Goal: Information Seeking & Learning: Learn about a topic

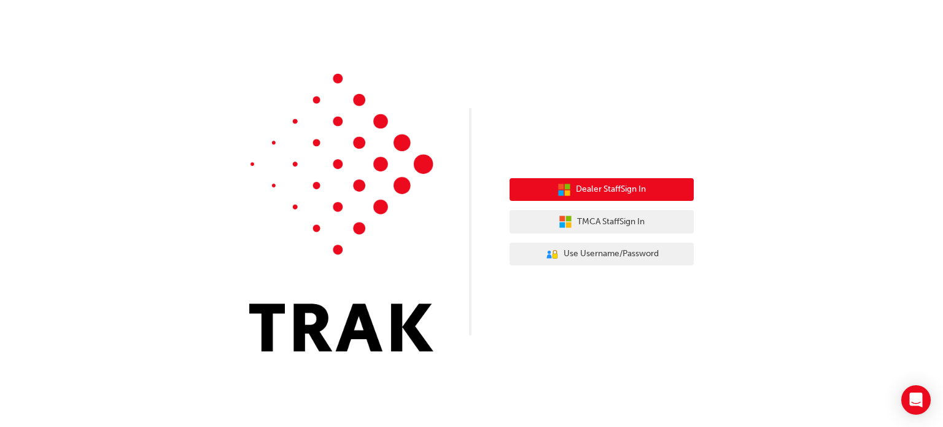
click at [608, 190] on span "Dealer Staff Sign In" at bounding box center [611, 189] width 70 height 14
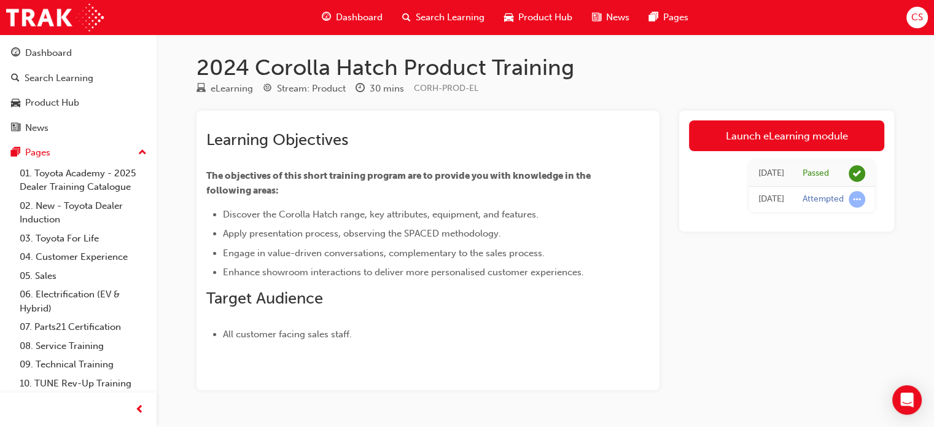
click at [362, 18] on span "Dashboard" at bounding box center [359, 17] width 47 height 14
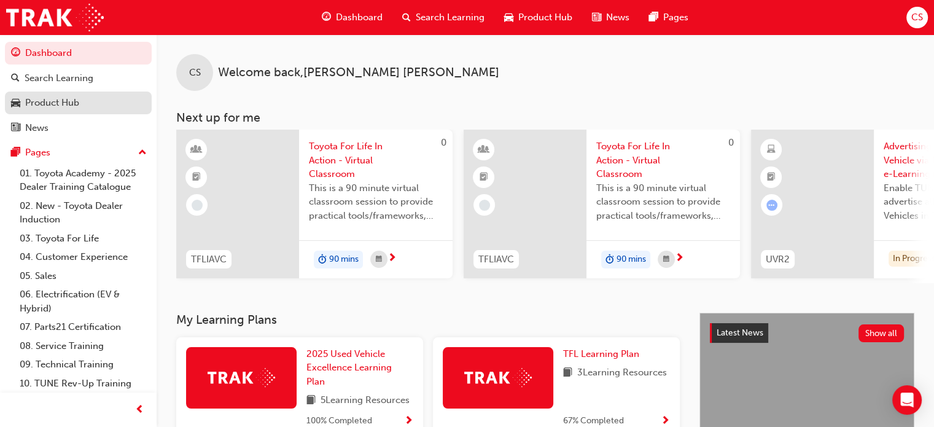
click at [56, 104] on div "Product Hub" at bounding box center [52, 103] width 54 height 14
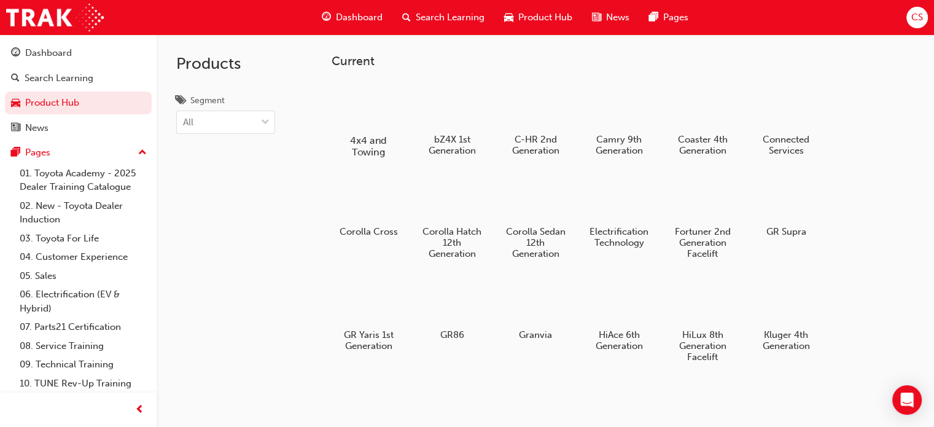
click at [368, 142] on h5 "4x4 and Towing" at bounding box center [369, 145] width 68 height 23
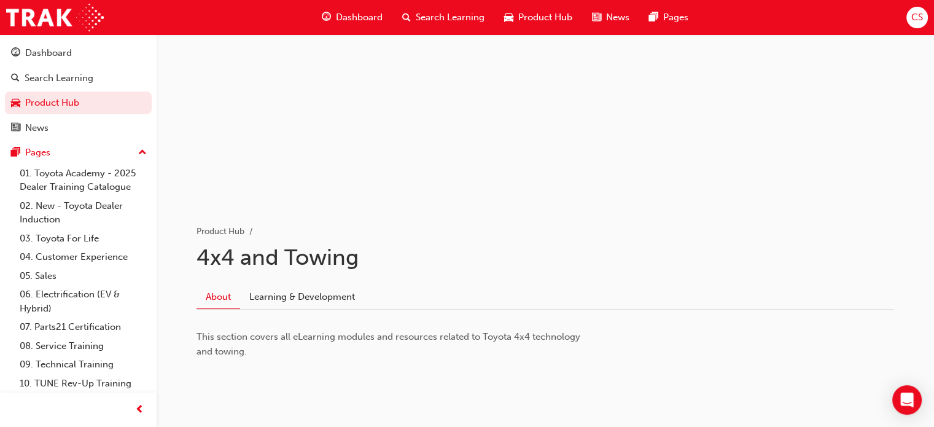
scroll to position [105, 0]
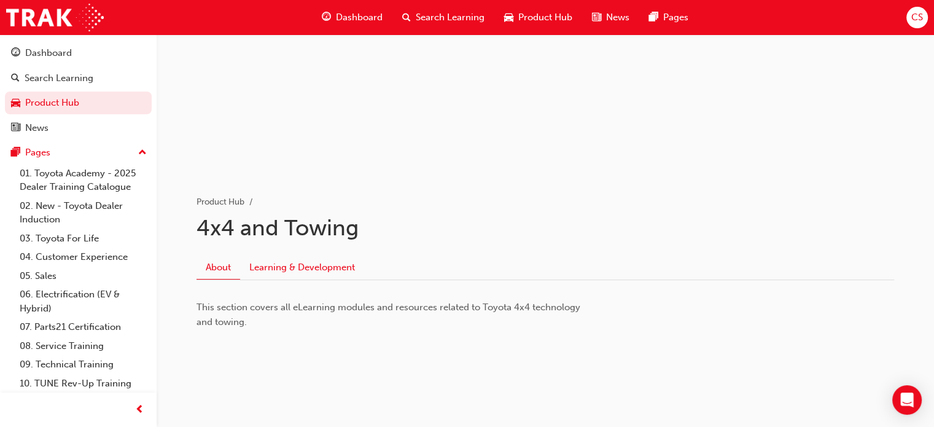
click at [318, 269] on link "Learning & Development" at bounding box center [302, 266] width 124 height 23
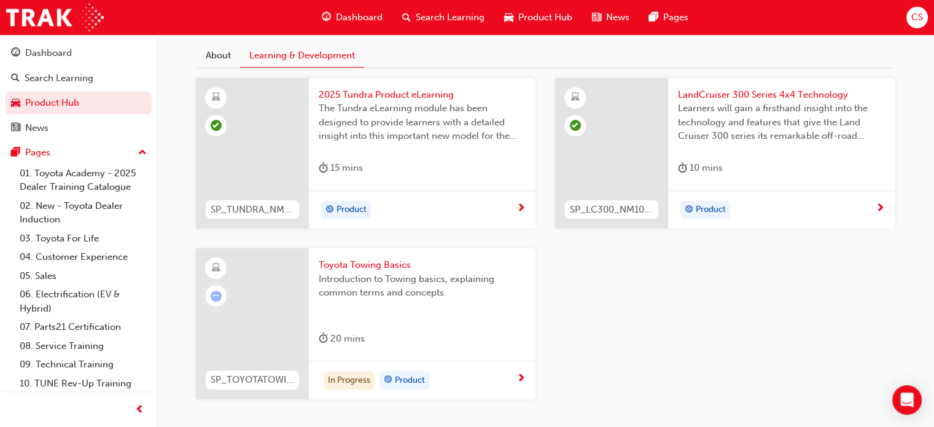
scroll to position [378, 0]
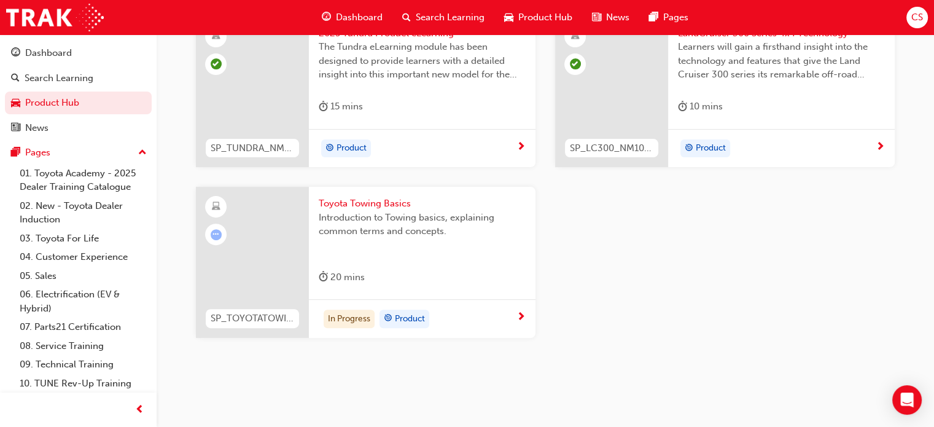
click at [258, 276] on div at bounding box center [252, 262] width 113 height 151
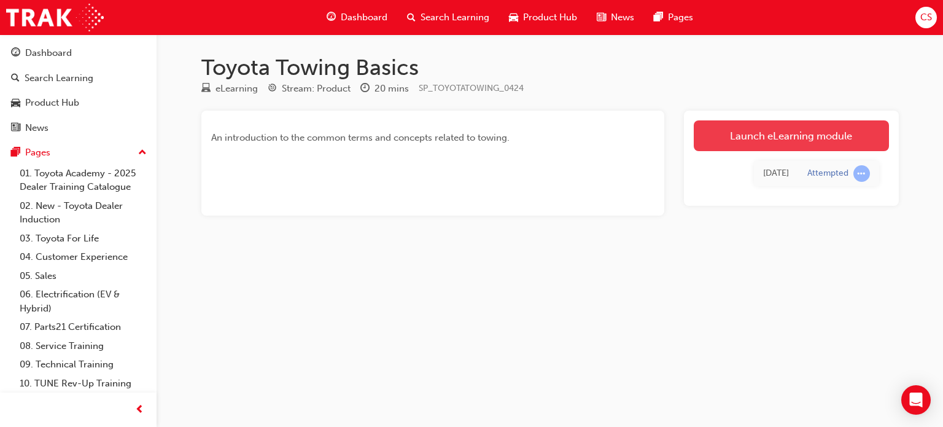
click at [755, 136] on link "Launch eLearning module" at bounding box center [791, 135] width 195 height 31
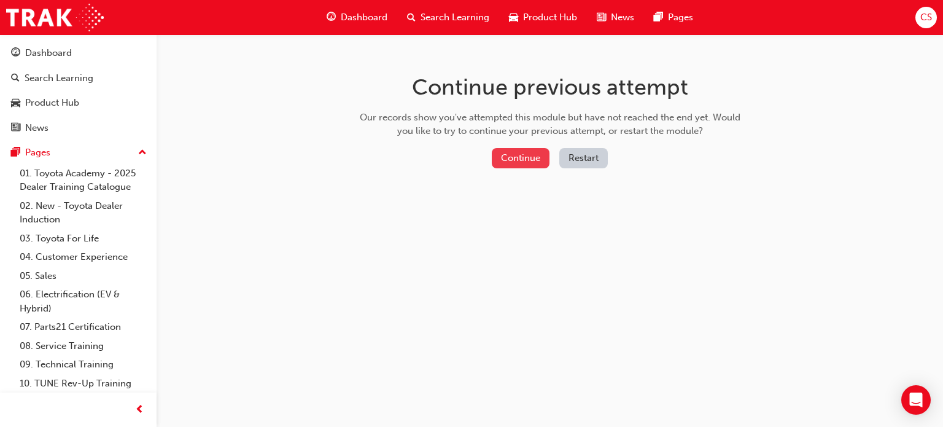
click at [521, 161] on button "Continue" at bounding box center [521, 158] width 58 height 20
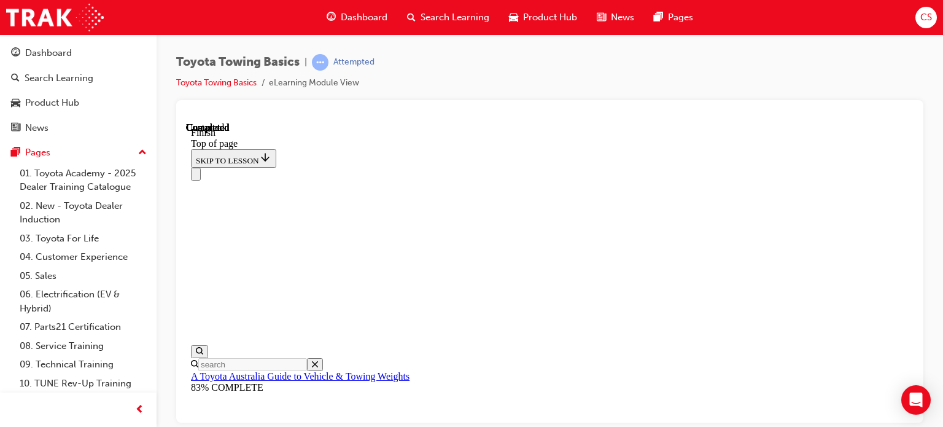
scroll to position [343, 0]
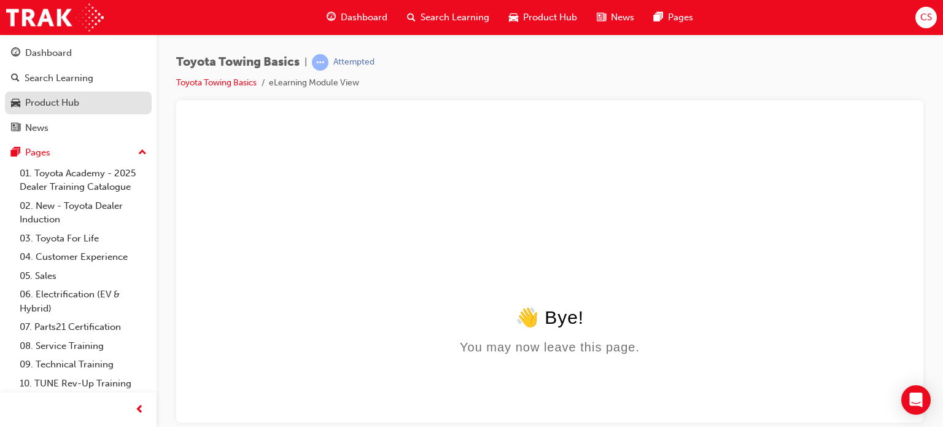
click at [61, 102] on div "Product Hub" at bounding box center [52, 103] width 54 height 14
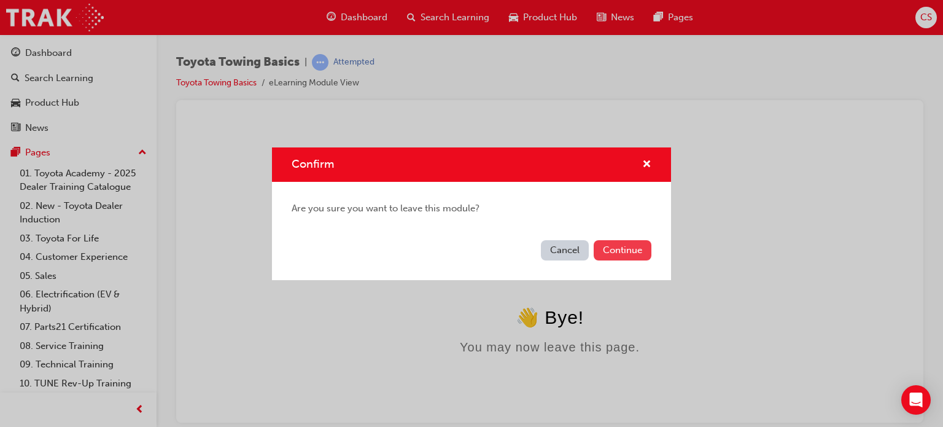
click at [617, 249] on button "Continue" at bounding box center [623, 250] width 58 height 20
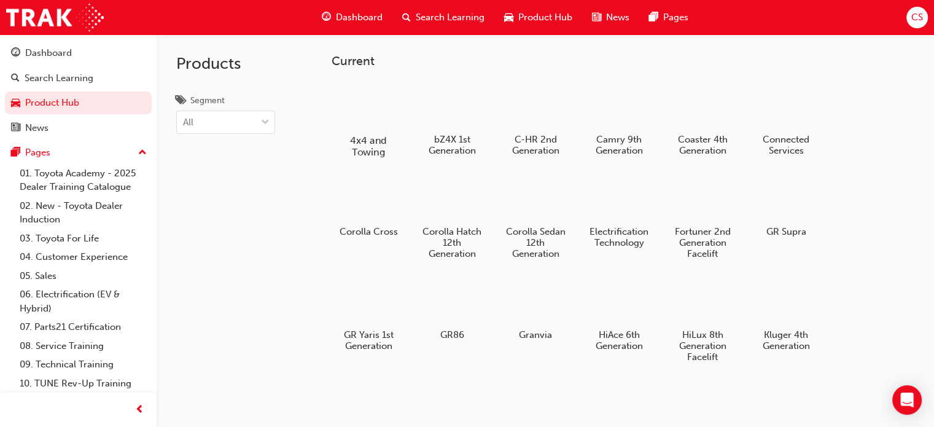
click at [371, 103] on div at bounding box center [369, 104] width 68 height 48
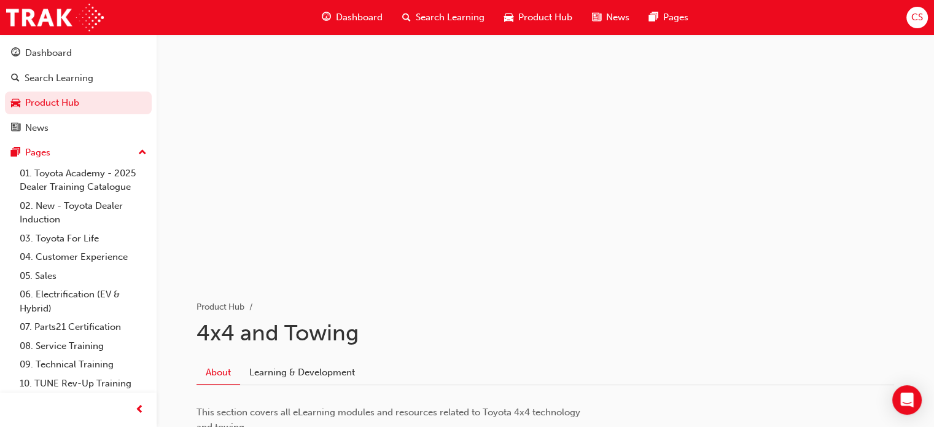
scroll to position [105, 0]
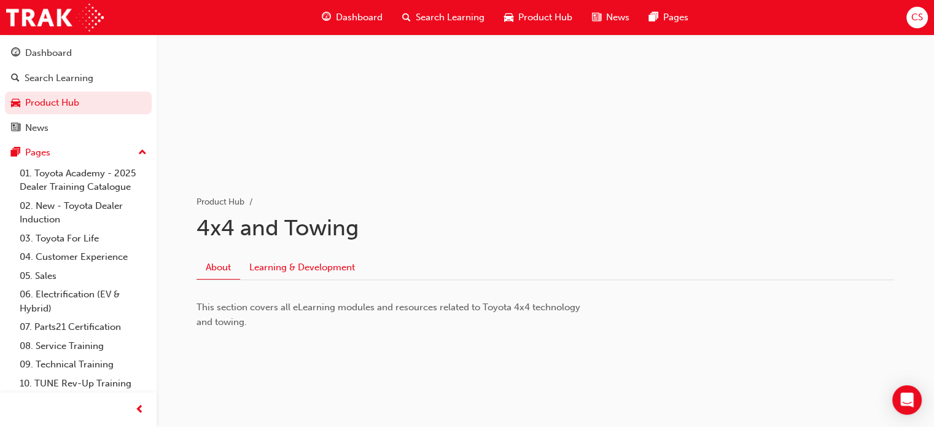
click at [312, 267] on link "Learning & Development" at bounding box center [302, 266] width 124 height 23
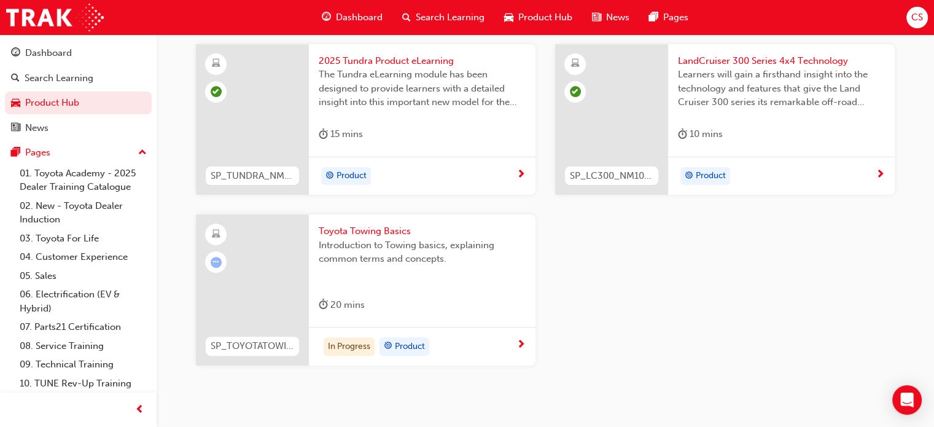
click at [282, 281] on div at bounding box center [252, 289] width 113 height 151
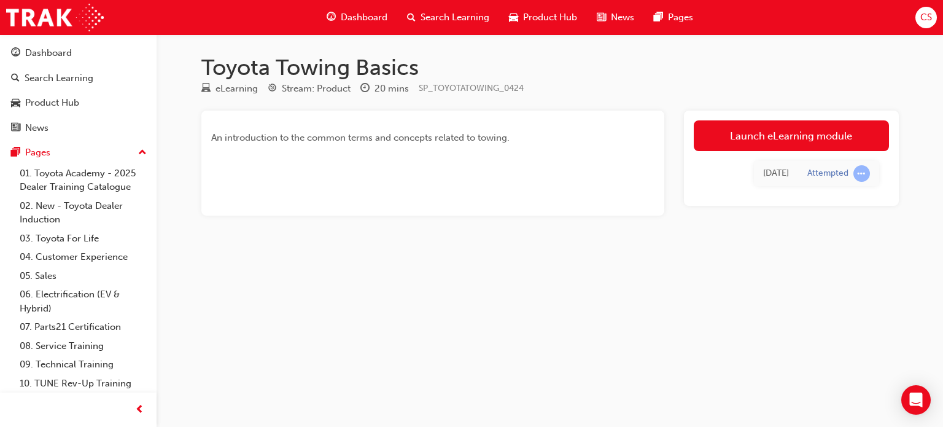
click at [769, 139] on link "Launch eLearning module" at bounding box center [791, 135] width 195 height 31
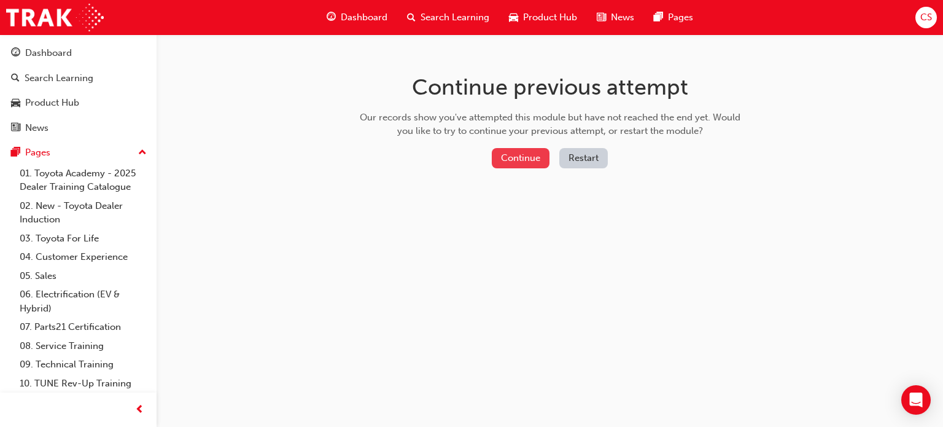
click at [522, 159] on button "Continue" at bounding box center [521, 158] width 58 height 20
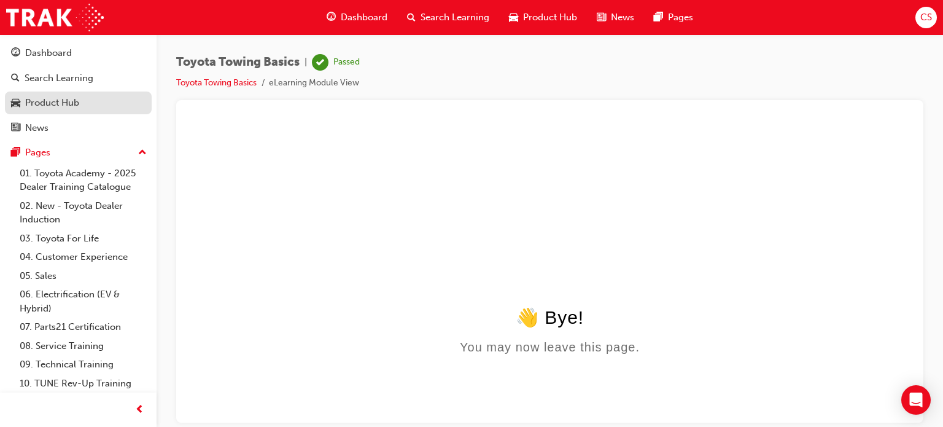
click at [53, 107] on div "Product Hub" at bounding box center [52, 103] width 54 height 14
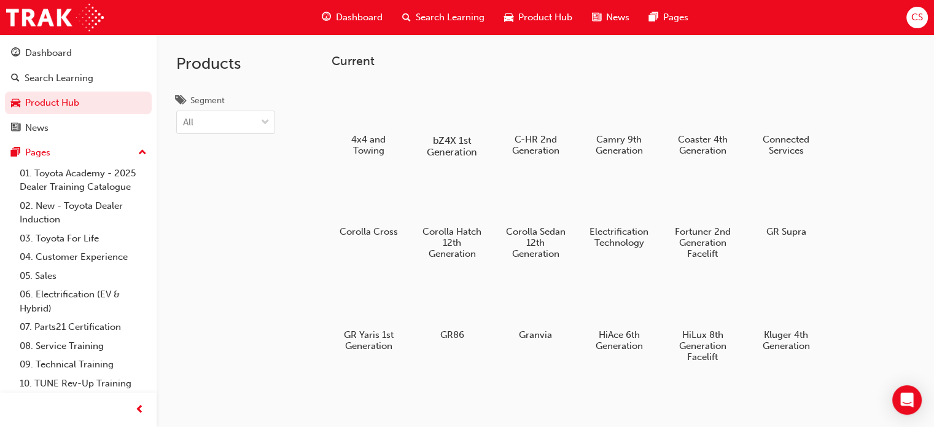
click at [447, 109] on div at bounding box center [452, 104] width 68 height 48
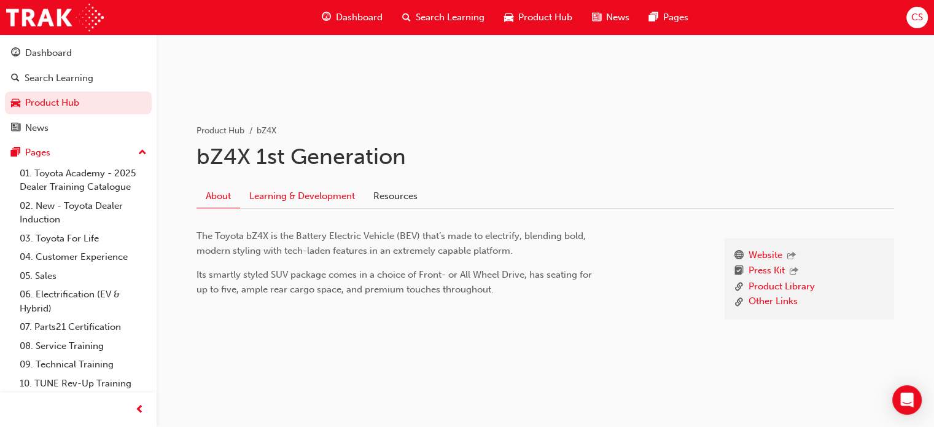
click at [322, 195] on link "Learning & Development" at bounding box center [302, 195] width 124 height 23
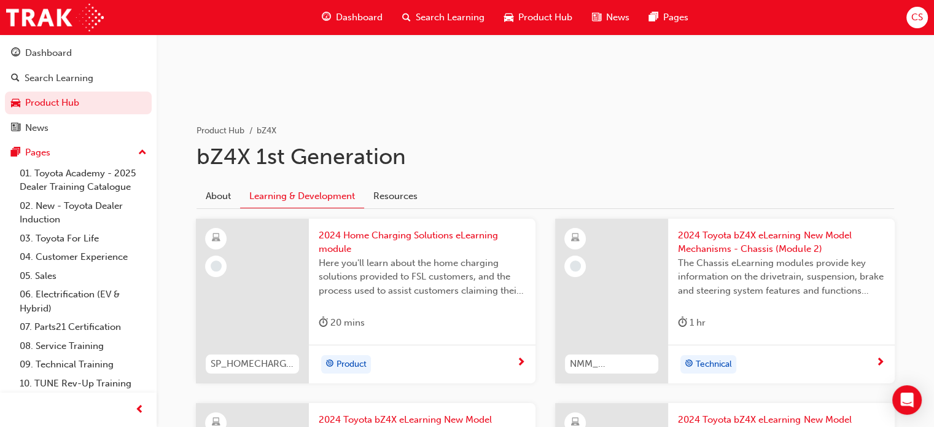
click at [255, 253] on div at bounding box center [252, 301] width 113 height 165
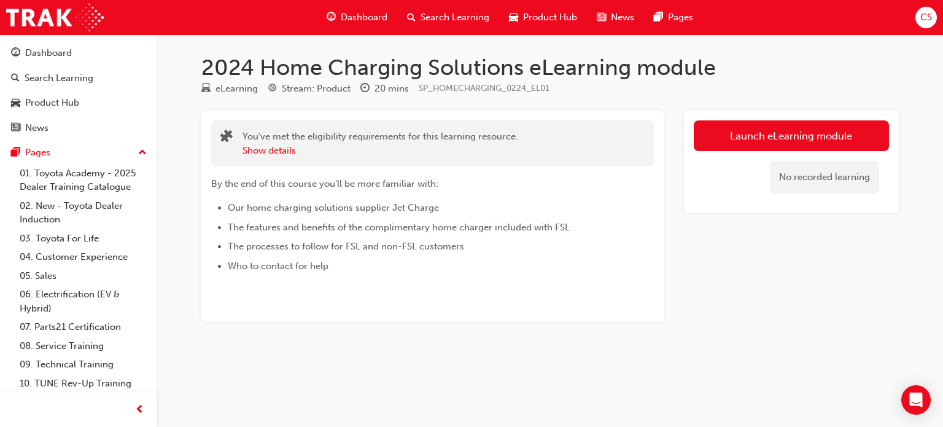
click at [741, 139] on link "Launch eLearning module" at bounding box center [791, 135] width 195 height 31
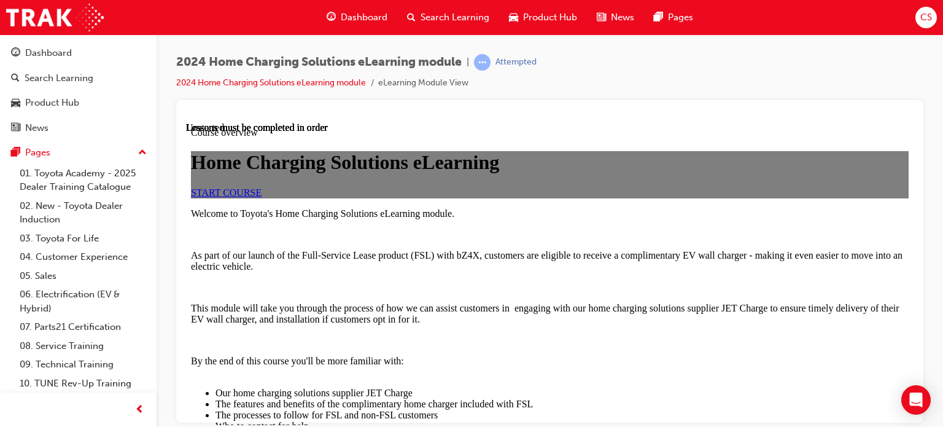
scroll to position [61, 0]
click at [261, 197] on span "START COURSE" at bounding box center [226, 192] width 71 height 10
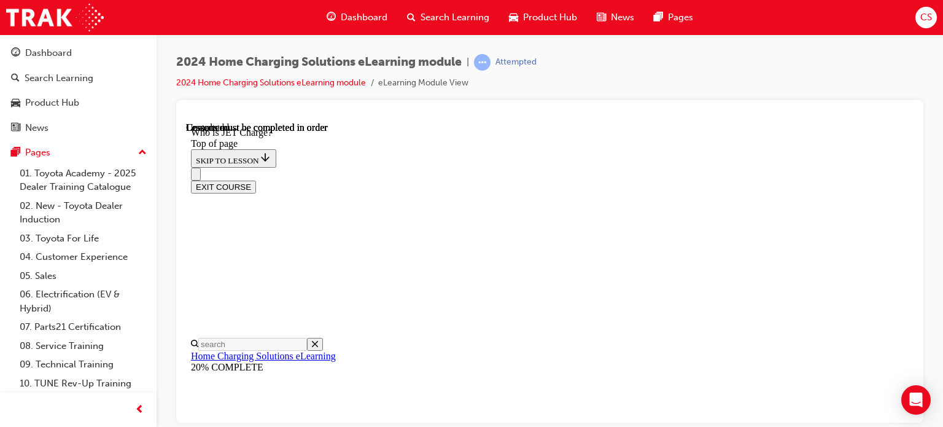
scroll to position [312, 0]
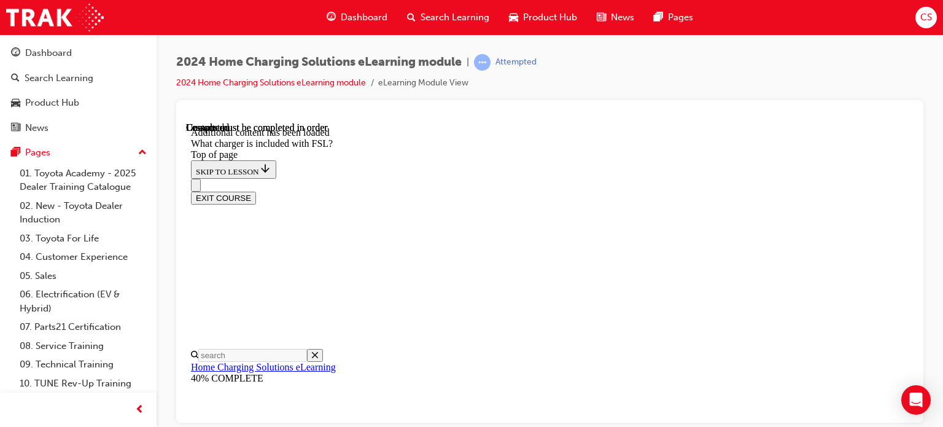
scroll to position [1803, 0]
drag, startPoint x: 630, startPoint y: 398, endPoint x: 643, endPoint y: 393, distance: 14.0
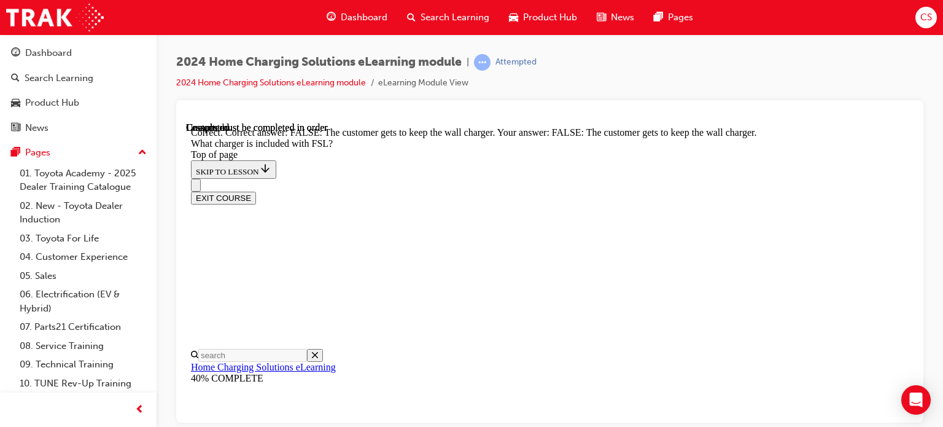
drag, startPoint x: 679, startPoint y: 397, endPoint x: 687, endPoint y: 393, distance: 8.5
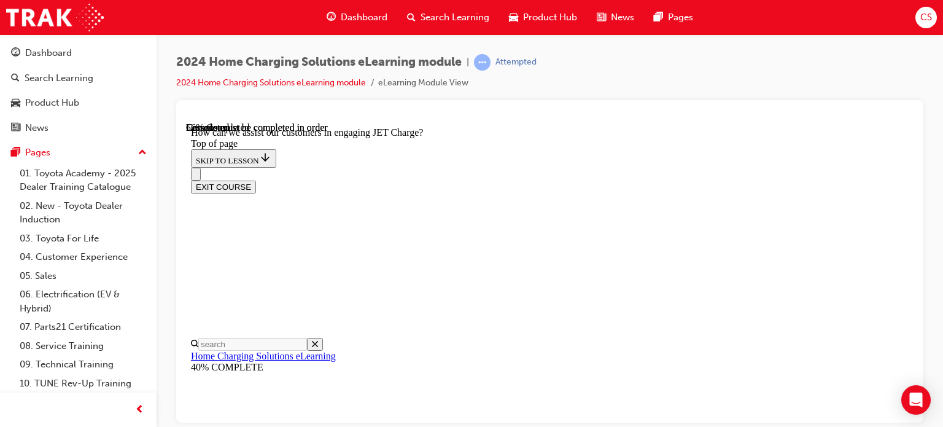
scroll to position [1417, 0]
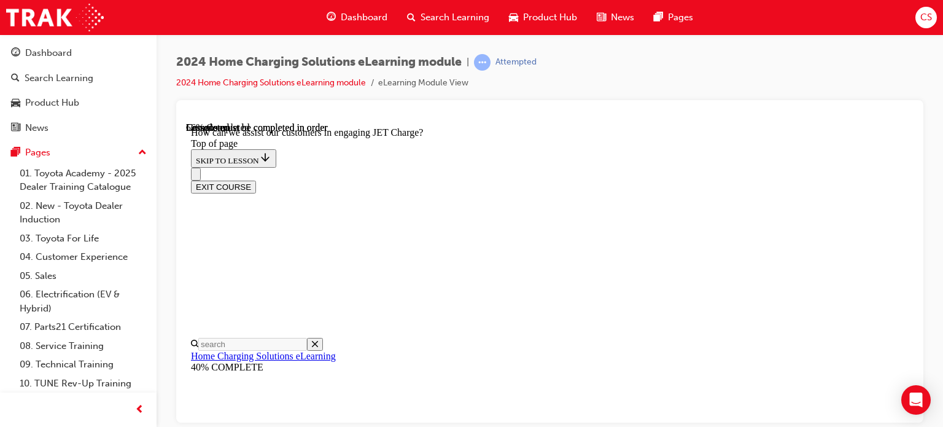
scroll to position [368, 0]
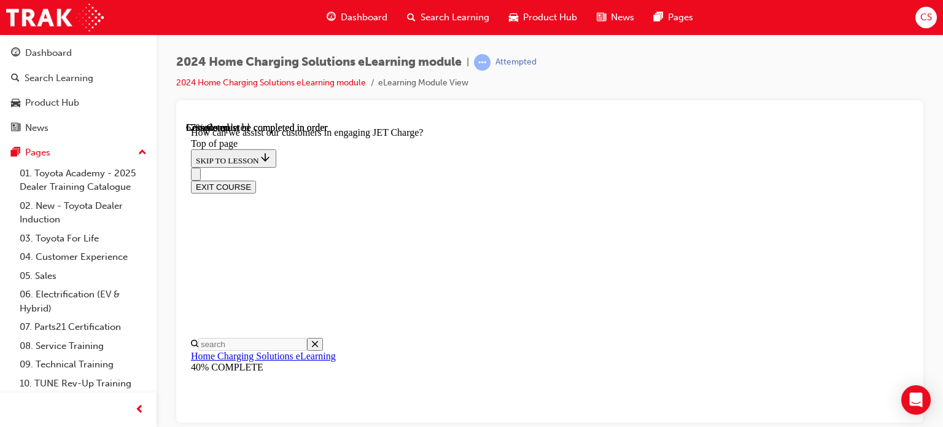
scroll to position [2686, 0]
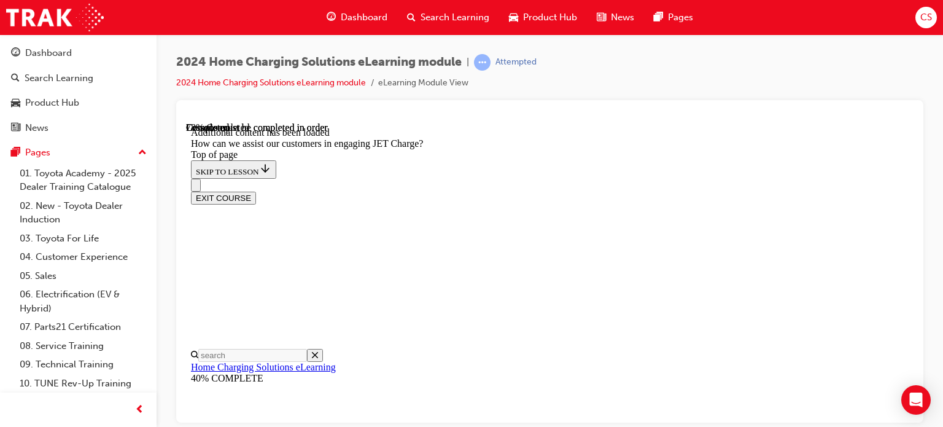
scroll to position [2921, 0]
drag, startPoint x: 692, startPoint y: 203, endPoint x: 727, endPoint y: 209, distance: 35.5
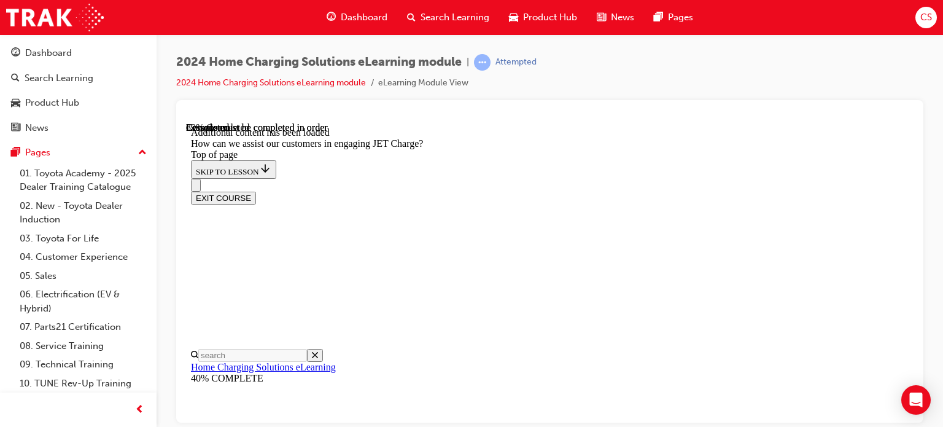
drag, startPoint x: 698, startPoint y: 216, endPoint x: 703, endPoint y: 225, distance: 10.7
drag, startPoint x: 692, startPoint y: 236, endPoint x: 500, endPoint y: 163, distance: 205.8
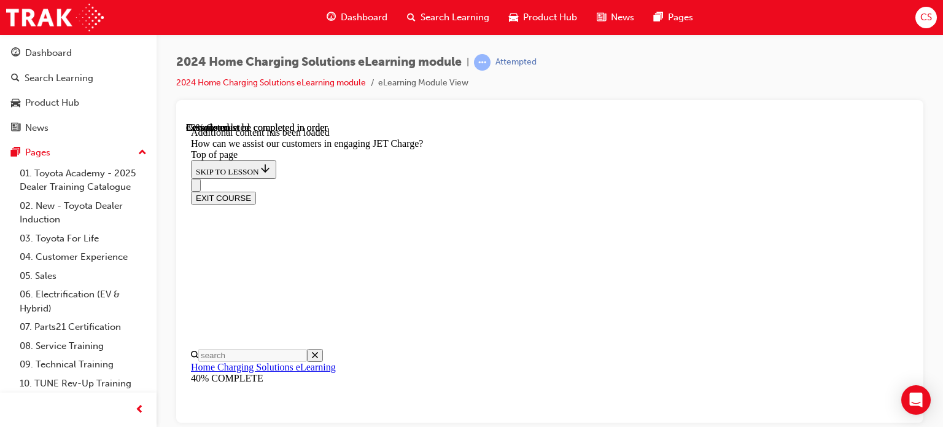
drag, startPoint x: 528, startPoint y: 106, endPoint x: 921, endPoint y: 268, distance: 424.6
click at [921, 268] on div at bounding box center [549, 261] width 747 height 322
drag, startPoint x: 666, startPoint y: 239, endPoint x: 504, endPoint y: 163, distance: 178.8
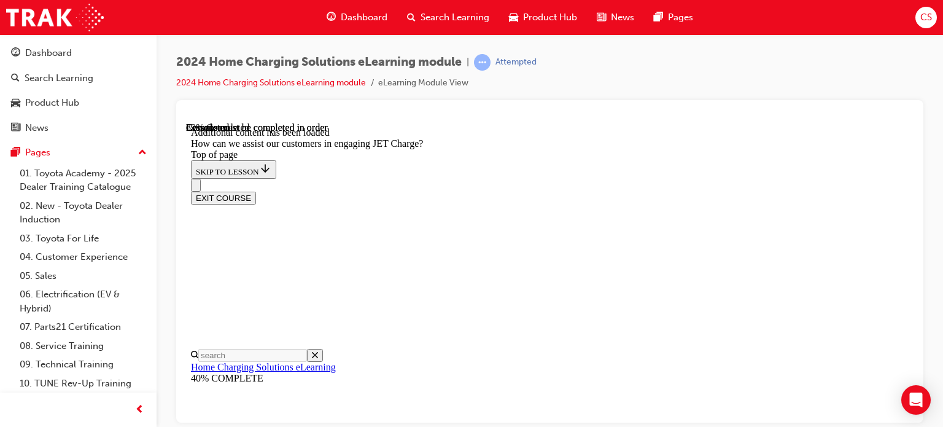
drag, startPoint x: 705, startPoint y: 234, endPoint x: 744, endPoint y: 258, distance: 46.3
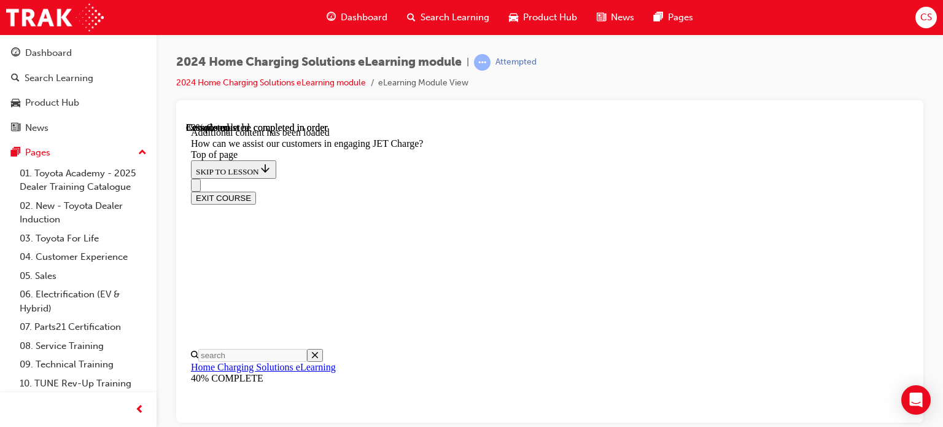
drag, startPoint x: 511, startPoint y: 226, endPoint x: 679, endPoint y: 298, distance: 182.9
drag, startPoint x: 706, startPoint y: 221, endPoint x: 676, endPoint y: 231, distance: 32.4
drag, startPoint x: 543, startPoint y: 332, endPoint x: 713, endPoint y: 322, distance: 170.3
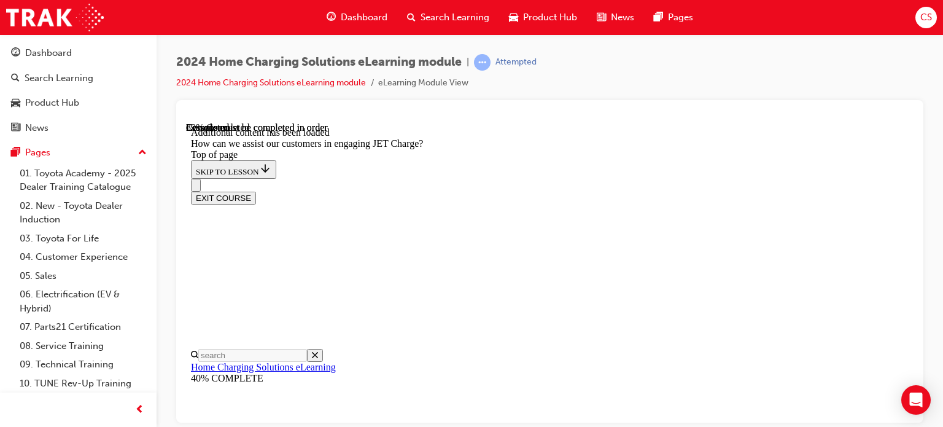
scroll to position [2990, 0]
drag, startPoint x: 579, startPoint y: 205, endPoint x: 725, endPoint y: 277, distance: 163.1
drag, startPoint x: 735, startPoint y: 204, endPoint x: 718, endPoint y: 207, distance: 17.5
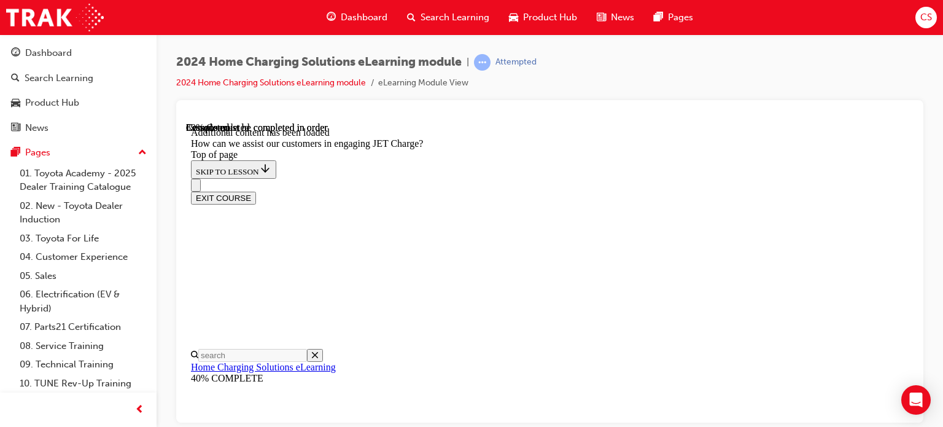
drag, startPoint x: 571, startPoint y: 207, endPoint x: 744, endPoint y: 209, distance: 173.1
drag, startPoint x: 614, startPoint y: 206, endPoint x: 763, endPoint y: 207, distance: 149.2
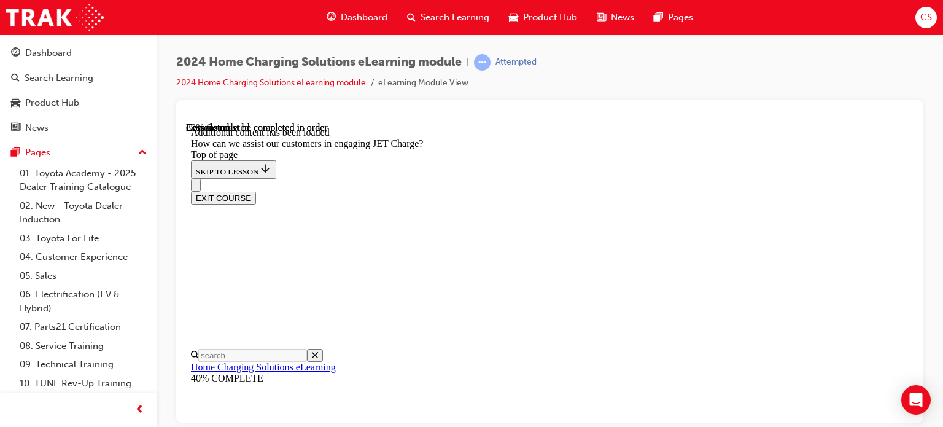
drag, startPoint x: 523, startPoint y: 358, endPoint x: 695, endPoint y: 358, distance: 171.9
drag, startPoint x: 544, startPoint y: 289, endPoint x: 576, endPoint y: 290, distance: 31.9
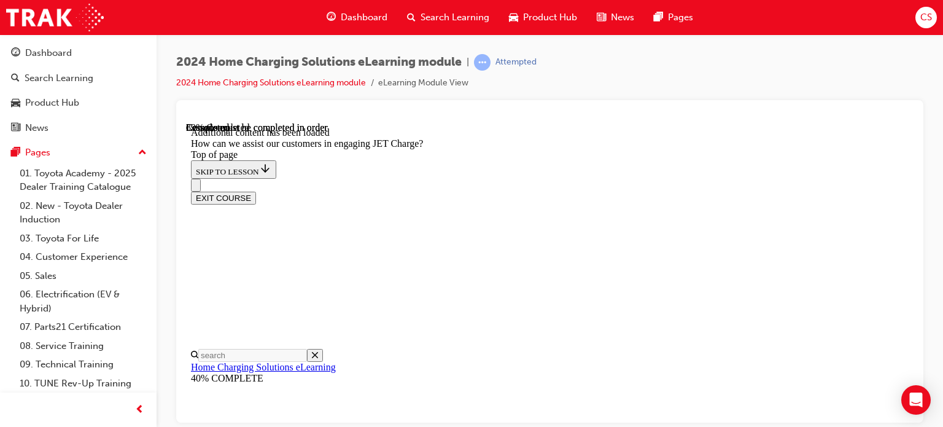
scroll to position [3175, 0]
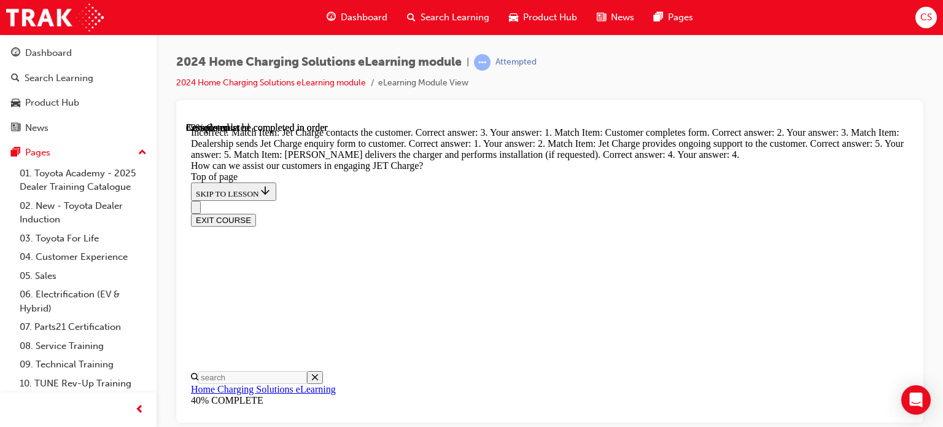
drag, startPoint x: 613, startPoint y: 406, endPoint x: 617, endPoint y: 392, distance: 14.2
drag, startPoint x: 617, startPoint y: 392, endPoint x: 629, endPoint y: 331, distance: 61.9
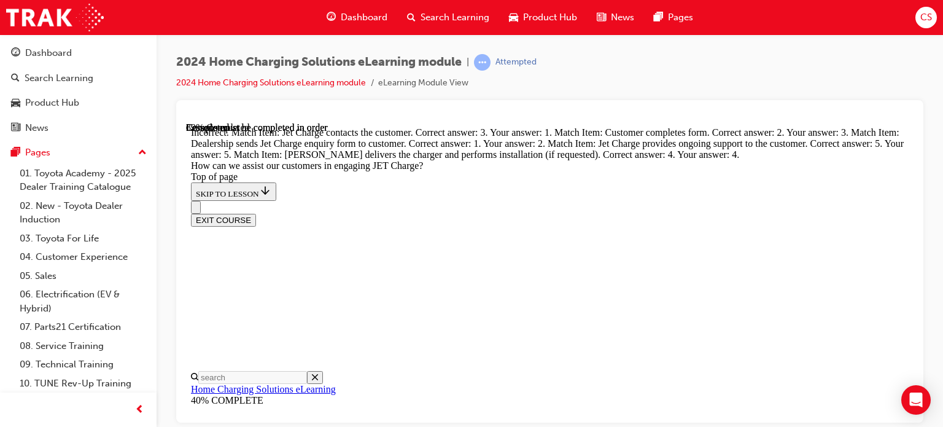
drag, startPoint x: 479, startPoint y: 258, endPoint x: 508, endPoint y: 230, distance: 40.4
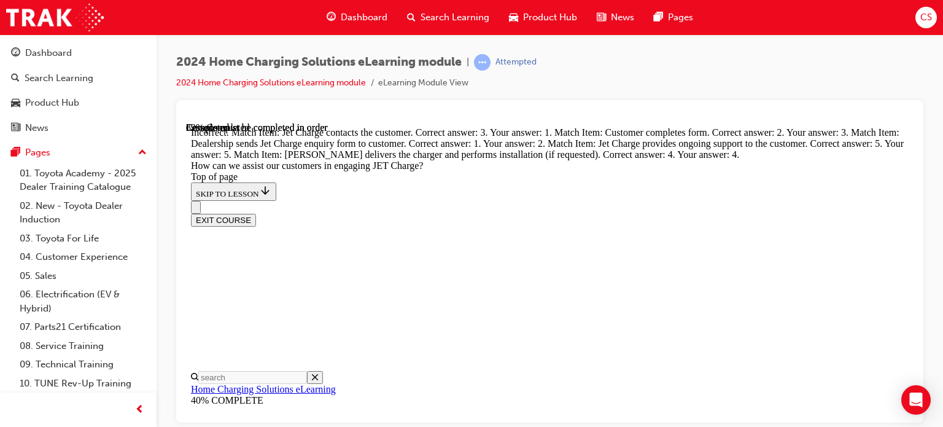
scroll to position [2946, 0]
drag, startPoint x: 721, startPoint y: 188, endPoint x: 710, endPoint y: 185, distance: 12.2
drag, startPoint x: 689, startPoint y: 247, endPoint x: 738, endPoint y: 339, distance: 104.3
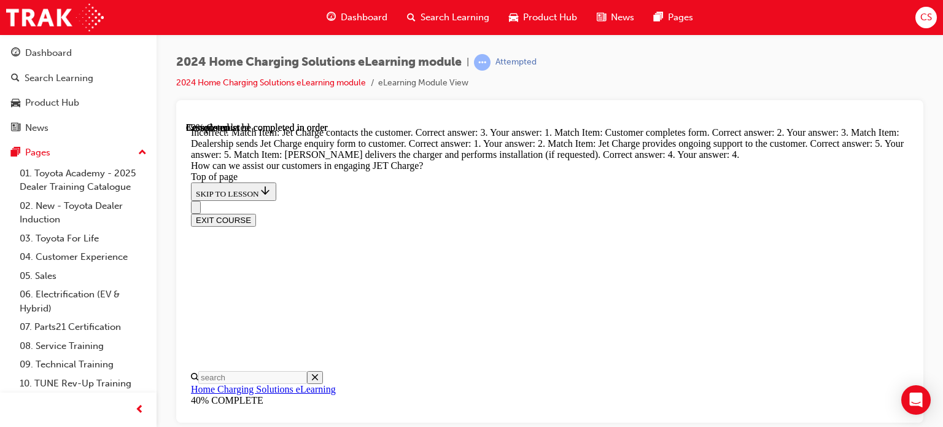
drag, startPoint x: 555, startPoint y: 322, endPoint x: 589, endPoint y: 239, distance: 90.0
drag, startPoint x: 535, startPoint y: 177, endPoint x: 508, endPoint y: 177, distance: 27.0
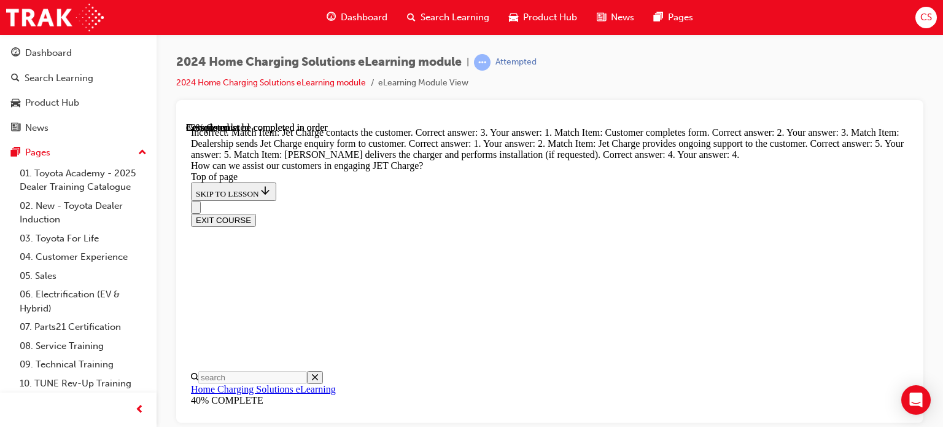
drag, startPoint x: 516, startPoint y: 321, endPoint x: 514, endPoint y: 179, distance: 142.4
drag, startPoint x: 553, startPoint y: 184, endPoint x: 854, endPoint y: 265, distance: 312.2
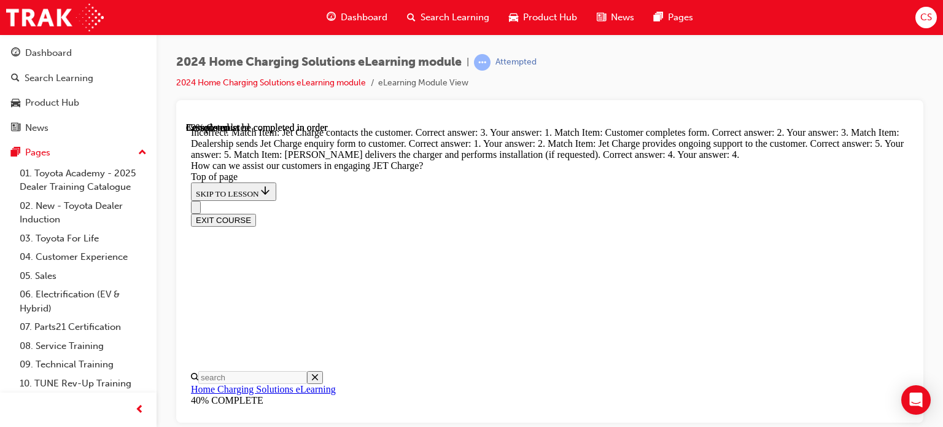
scroll to position [3192, 0]
drag, startPoint x: 711, startPoint y: 303, endPoint x: 702, endPoint y: 297, distance: 10.2
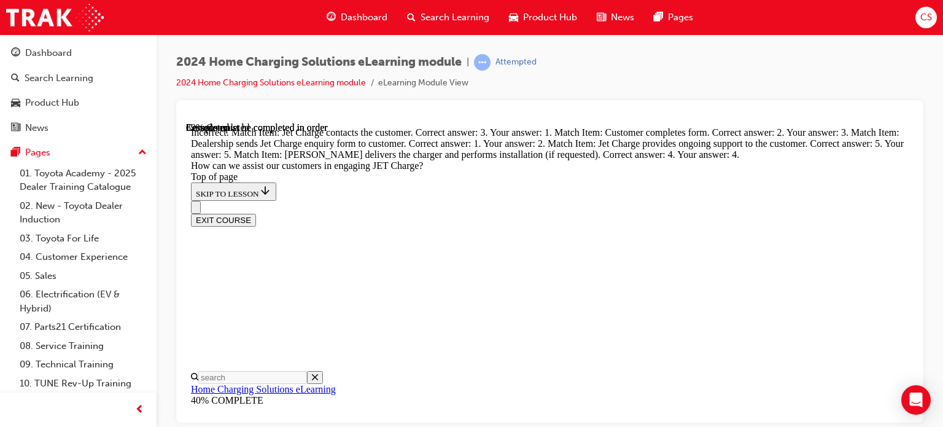
drag, startPoint x: 582, startPoint y: 298, endPoint x: 598, endPoint y: 295, distance: 16.8
drag, startPoint x: 586, startPoint y: 300, endPoint x: 588, endPoint y: 336, distance: 35.6
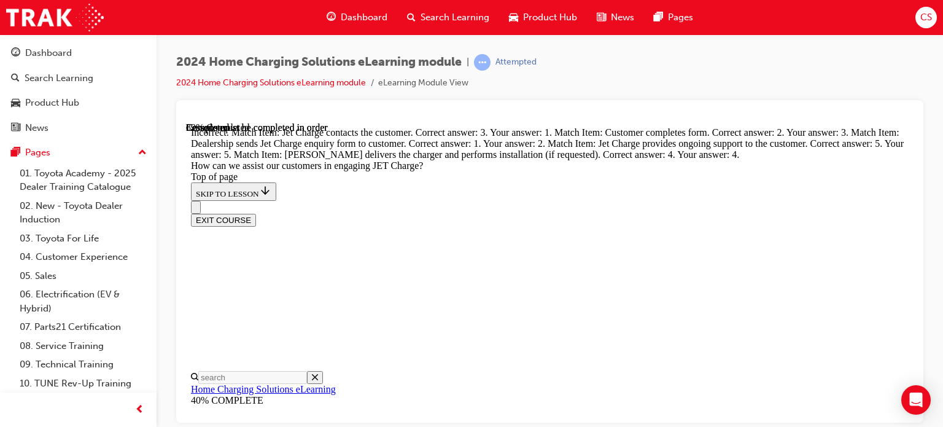
drag, startPoint x: 704, startPoint y: 205, endPoint x: 521, endPoint y: 357, distance: 238.1
drag, startPoint x: 518, startPoint y: 357, endPoint x: 690, endPoint y: 215, distance: 222.8
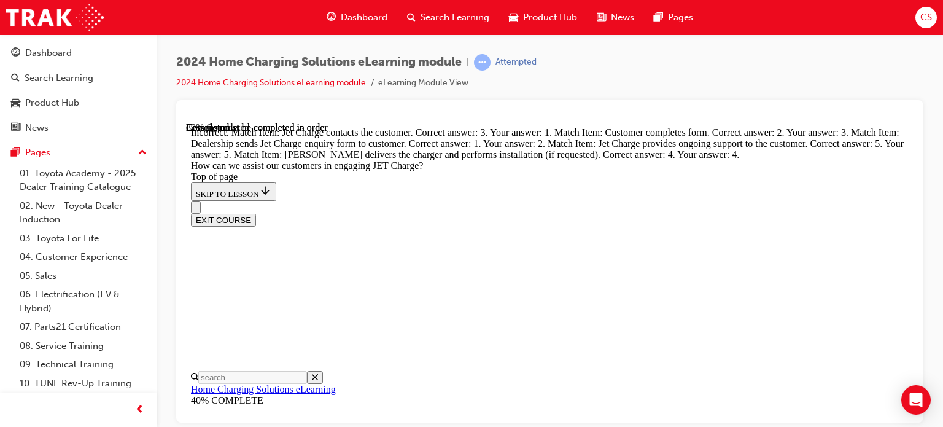
scroll to position [2938, 0]
drag, startPoint x: 687, startPoint y: 261, endPoint x: 550, endPoint y: 197, distance: 151.0
drag, startPoint x: 550, startPoint y: 197, endPoint x: 721, endPoint y: 266, distance: 184.8
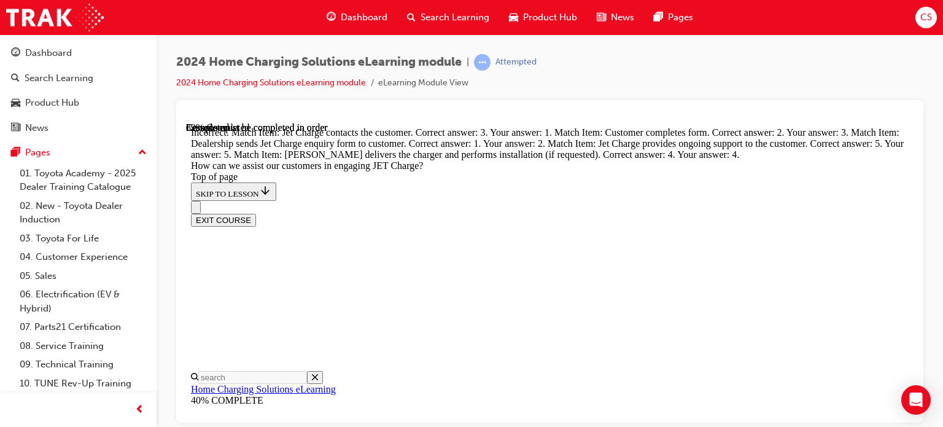
drag, startPoint x: 580, startPoint y: 195, endPoint x: 624, endPoint y: 257, distance: 75.8
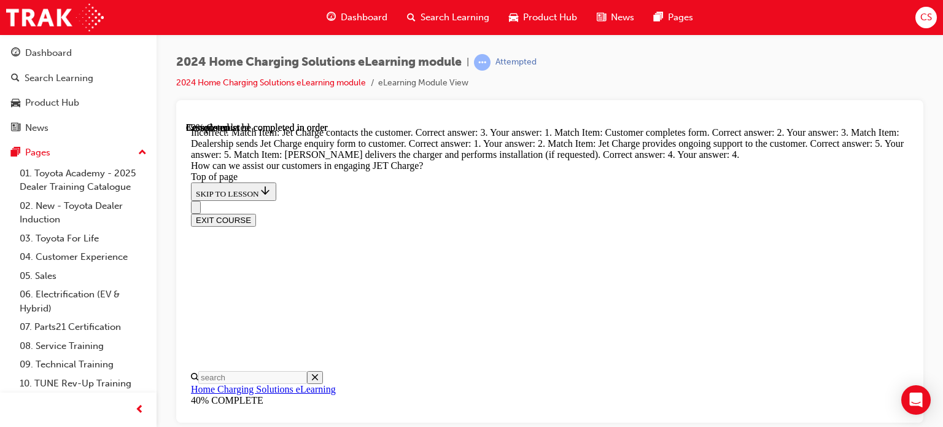
drag, startPoint x: 714, startPoint y: 274, endPoint x: 717, endPoint y: 280, distance: 6.6
drag, startPoint x: 687, startPoint y: 271, endPoint x: 684, endPoint y: 288, distance: 17.4
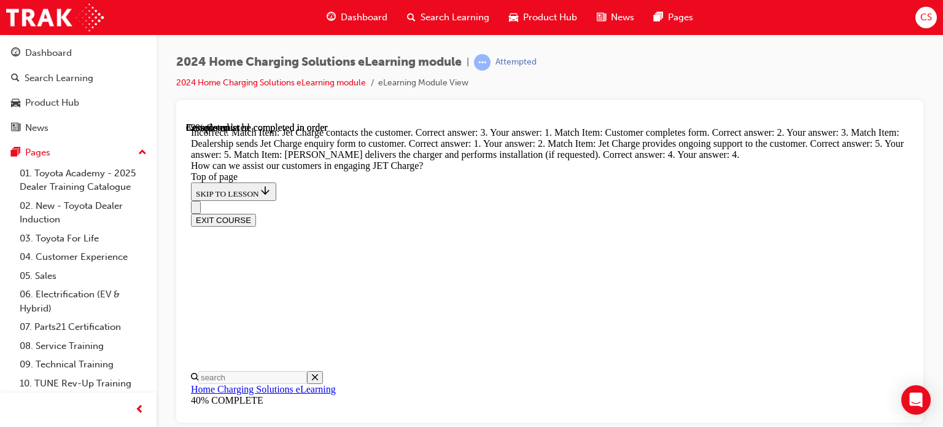
scroll to position [2898, 0]
drag, startPoint x: 508, startPoint y: 365, endPoint x: 679, endPoint y: 215, distance: 227.5
drag, startPoint x: 578, startPoint y: 403, endPoint x: 578, endPoint y: 312, distance: 90.8
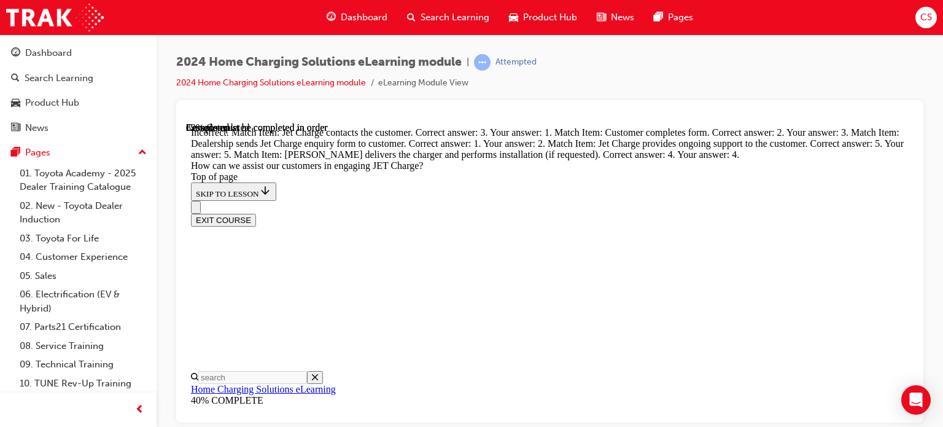
scroll to position [3039, 0]
drag, startPoint x: 575, startPoint y: 392, endPoint x: 582, endPoint y: 312, distance: 80.1
drag, startPoint x: 590, startPoint y: 312, endPoint x: 764, endPoint y: 275, distance: 178.3
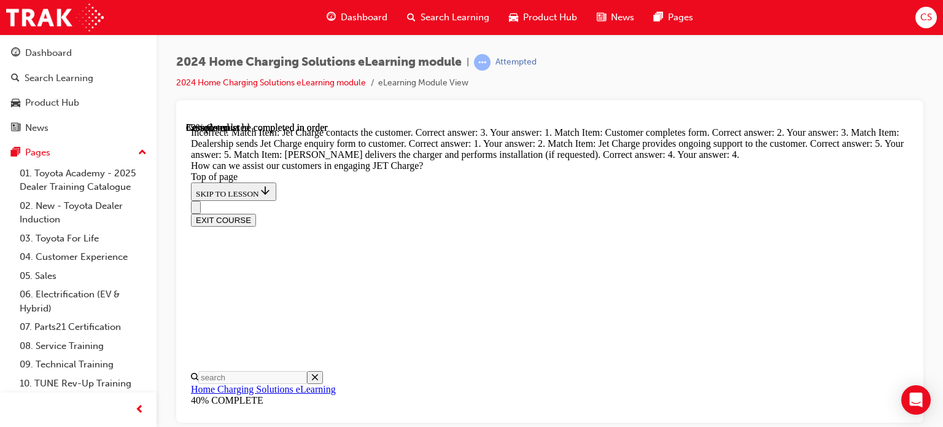
drag, startPoint x: 548, startPoint y: 197, endPoint x: 582, endPoint y: 201, distance: 34.6
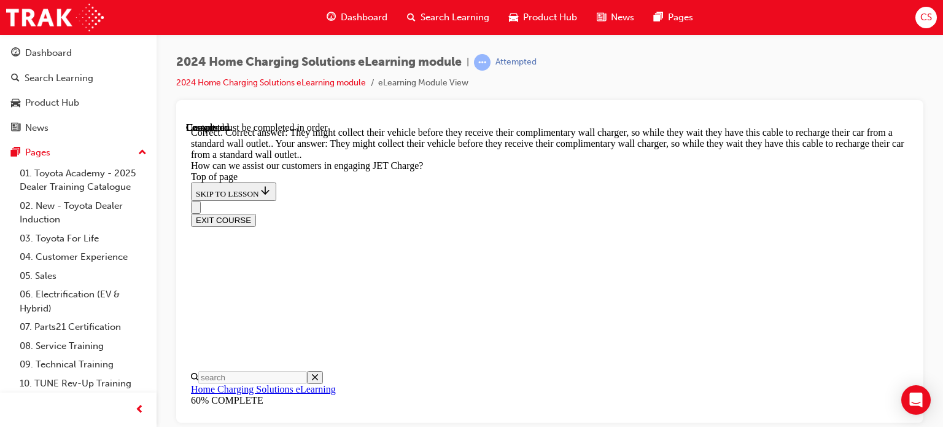
scroll to position [72, 0]
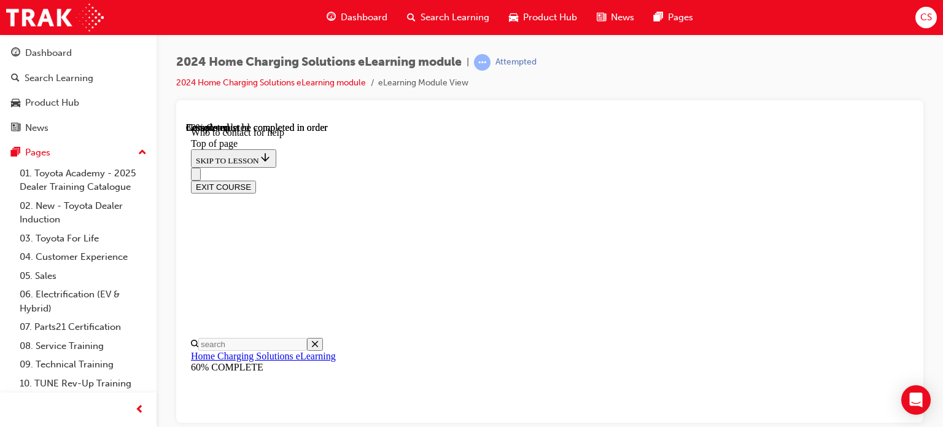
scroll to position [1634, 0]
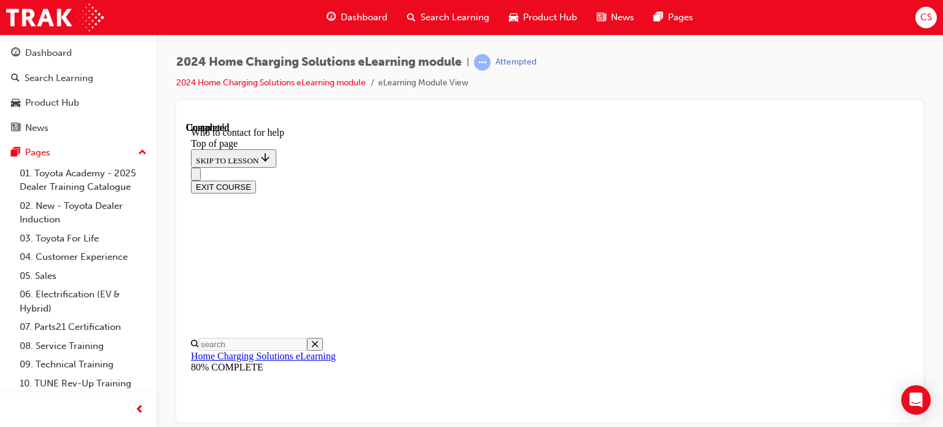
scroll to position [1737, 0]
drag, startPoint x: 572, startPoint y: 351, endPoint x: 580, endPoint y: 351, distance: 8.0
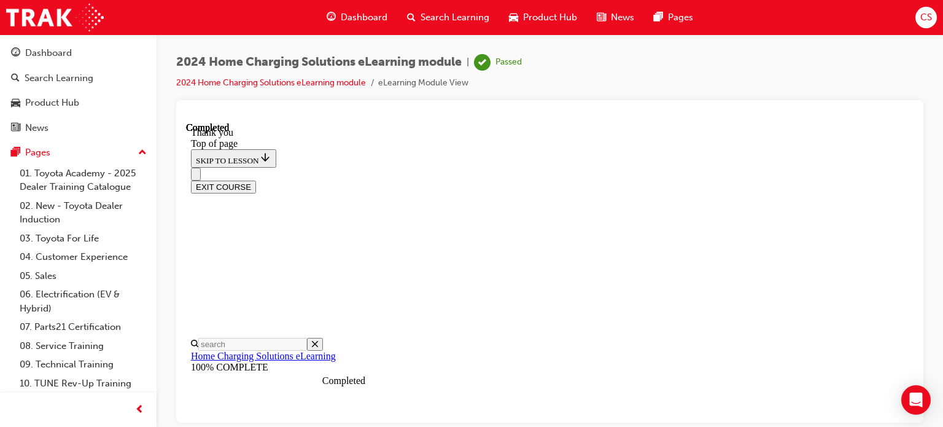
click at [256, 180] on button "EXIT COURSE" at bounding box center [223, 186] width 65 height 13
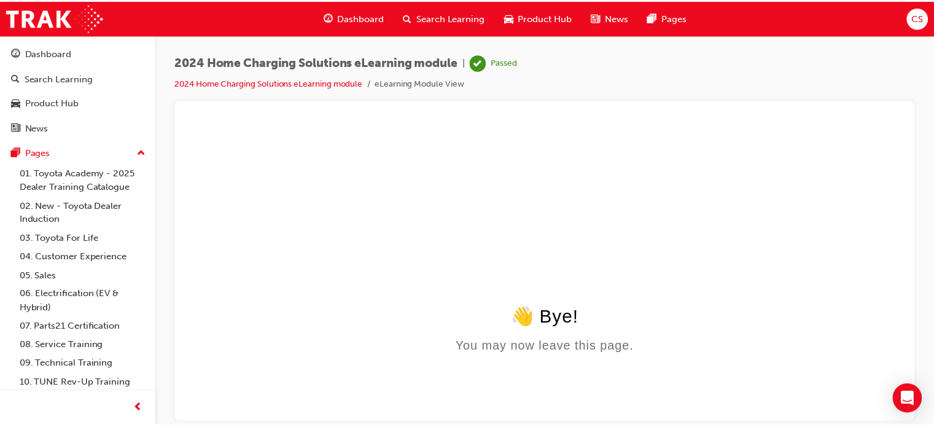
scroll to position [0, 0]
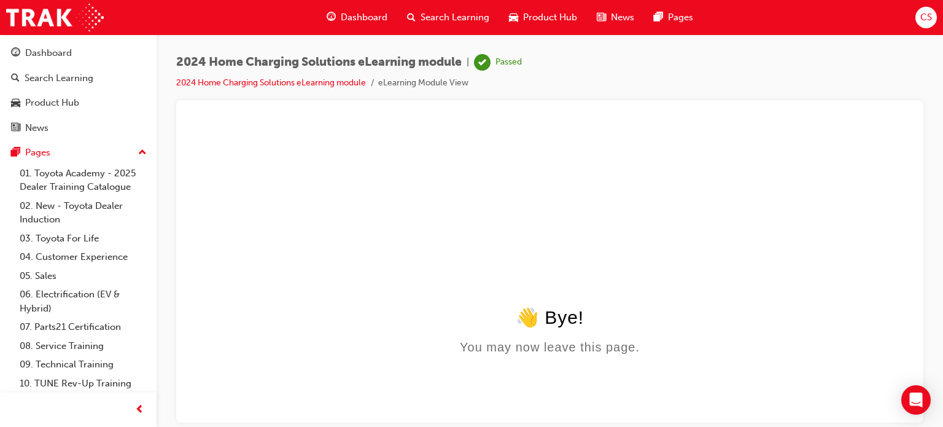
click at [439, 19] on span "Search Learning" at bounding box center [454, 17] width 69 height 14
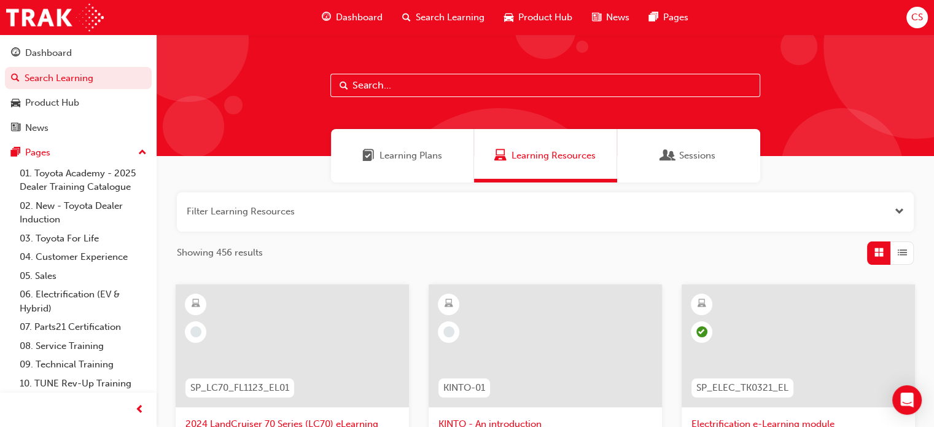
click at [687, 159] on span "Sessions" at bounding box center [697, 156] width 36 height 14
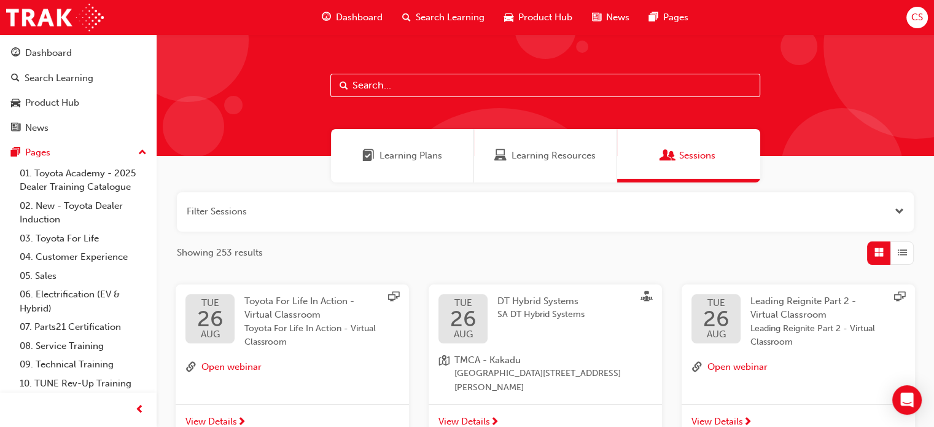
click at [406, 160] on span "Learning Plans" at bounding box center [410, 156] width 63 height 14
